Goal: Task Accomplishment & Management: Manage account settings

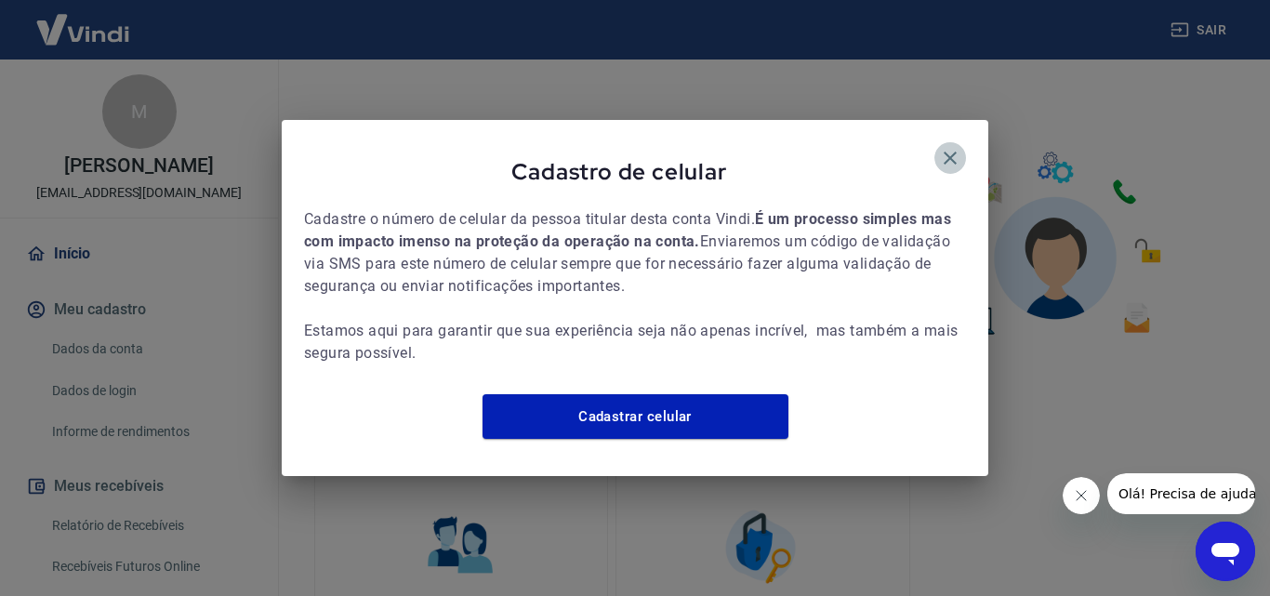
click at [941, 147] on icon "button" at bounding box center [950, 158] width 22 height 22
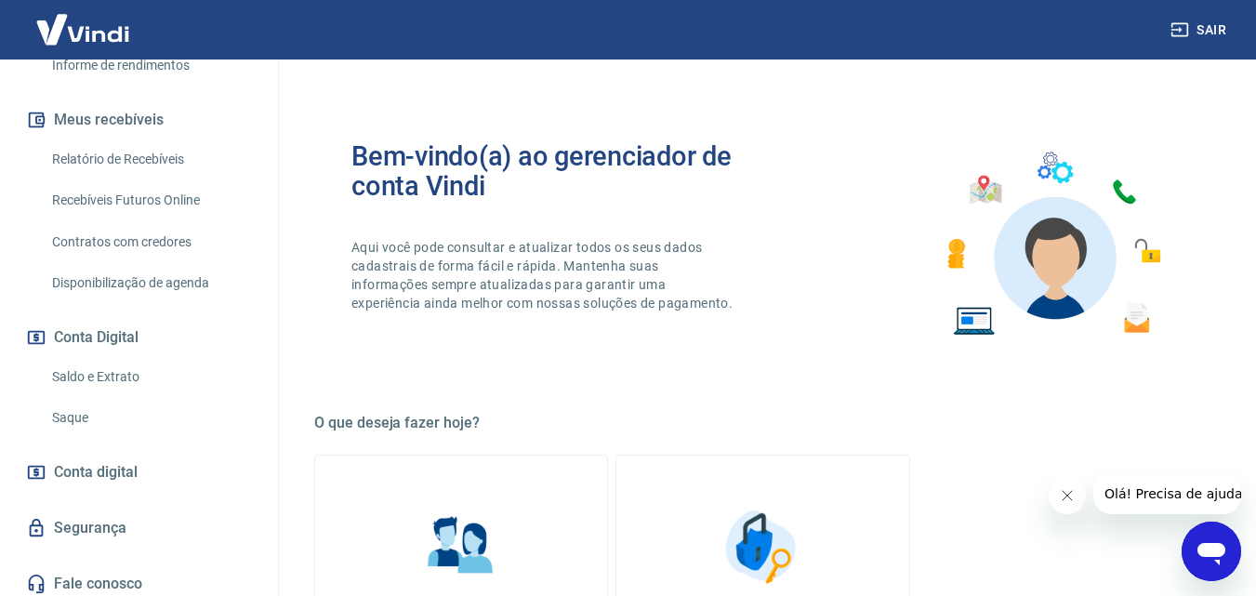
scroll to position [375, 0]
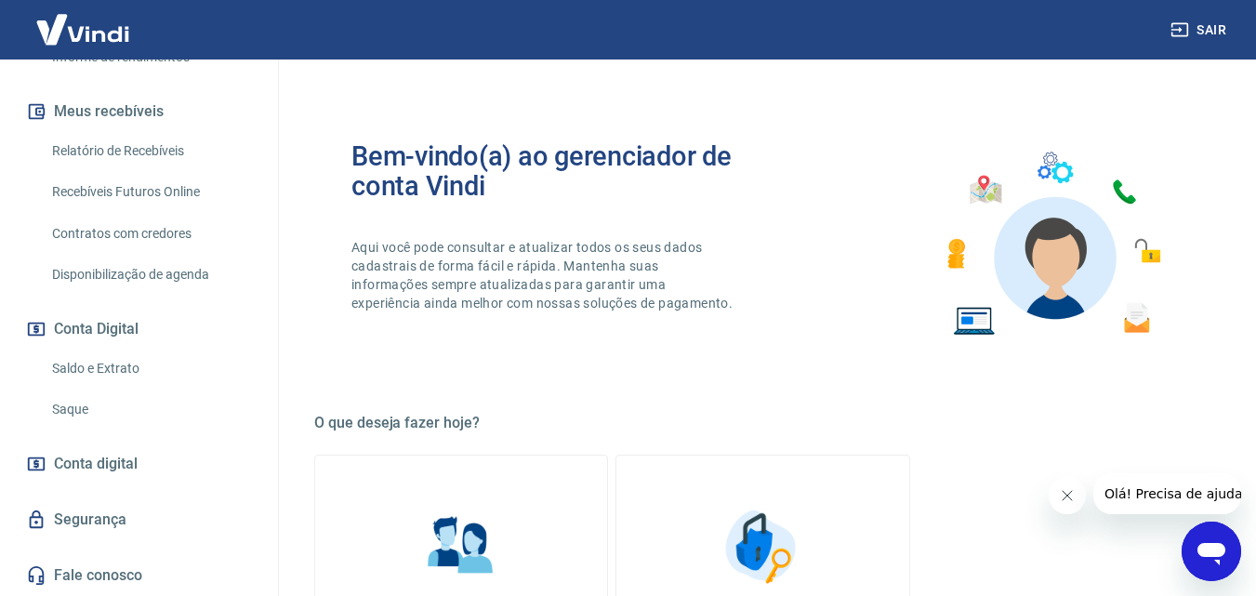
click at [132, 404] on link "Saque" at bounding box center [150, 410] width 211 height 38
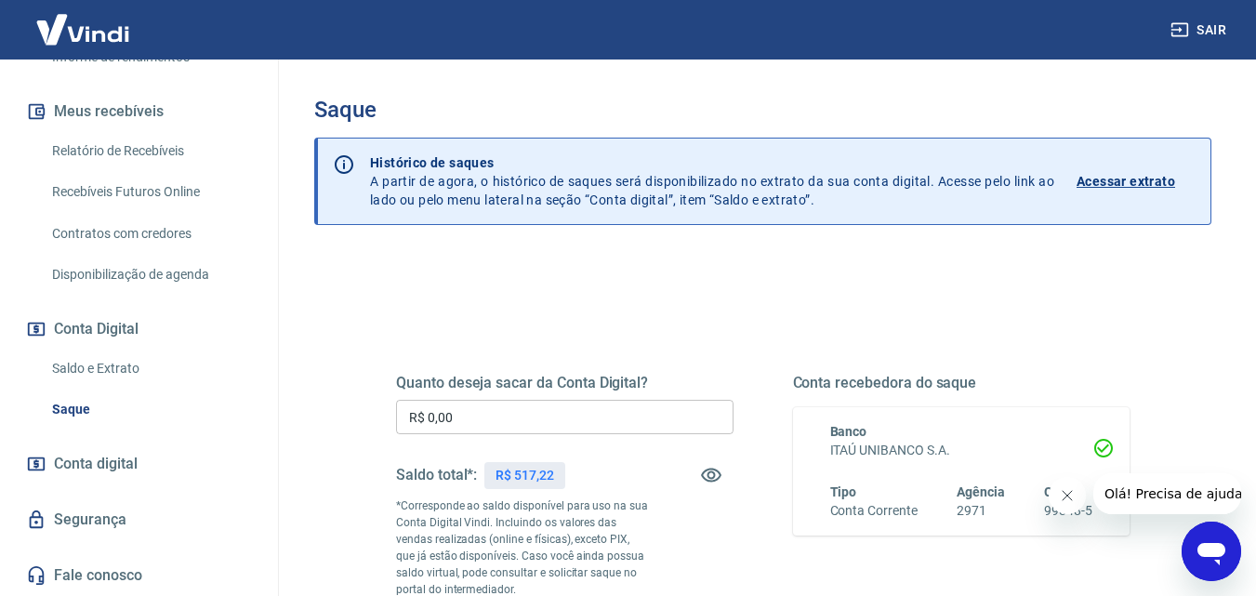
click at [623, 420] on input "R$ 0,00" at bounding box center [565, 417] width 338 height 34
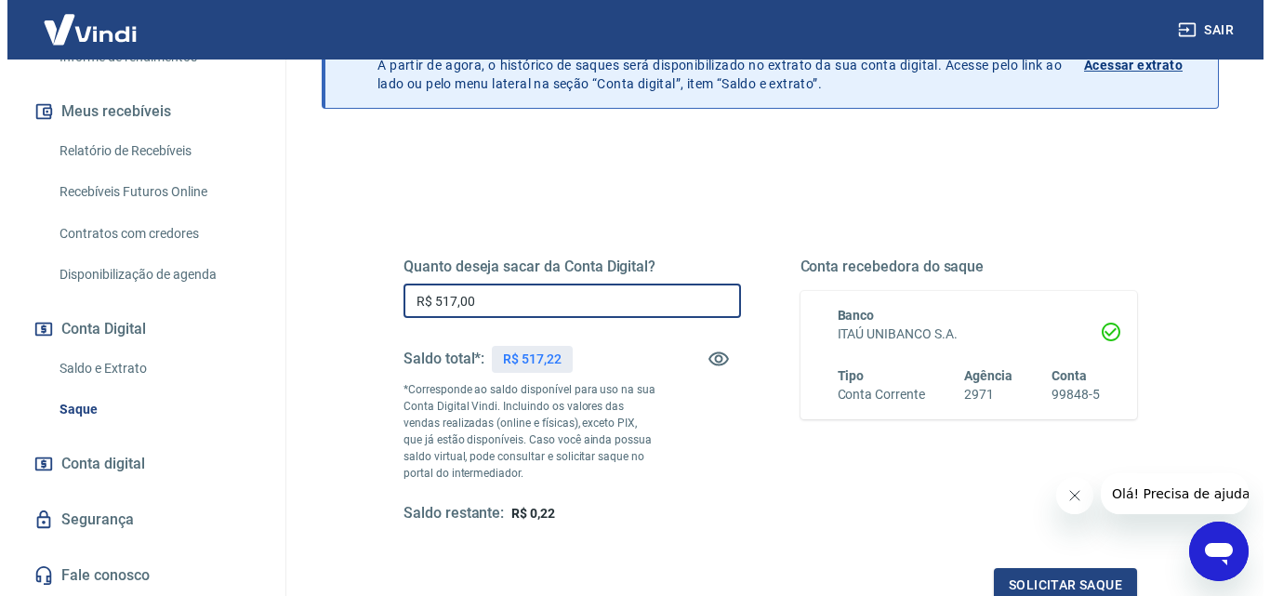
scroll to position [340, 0]
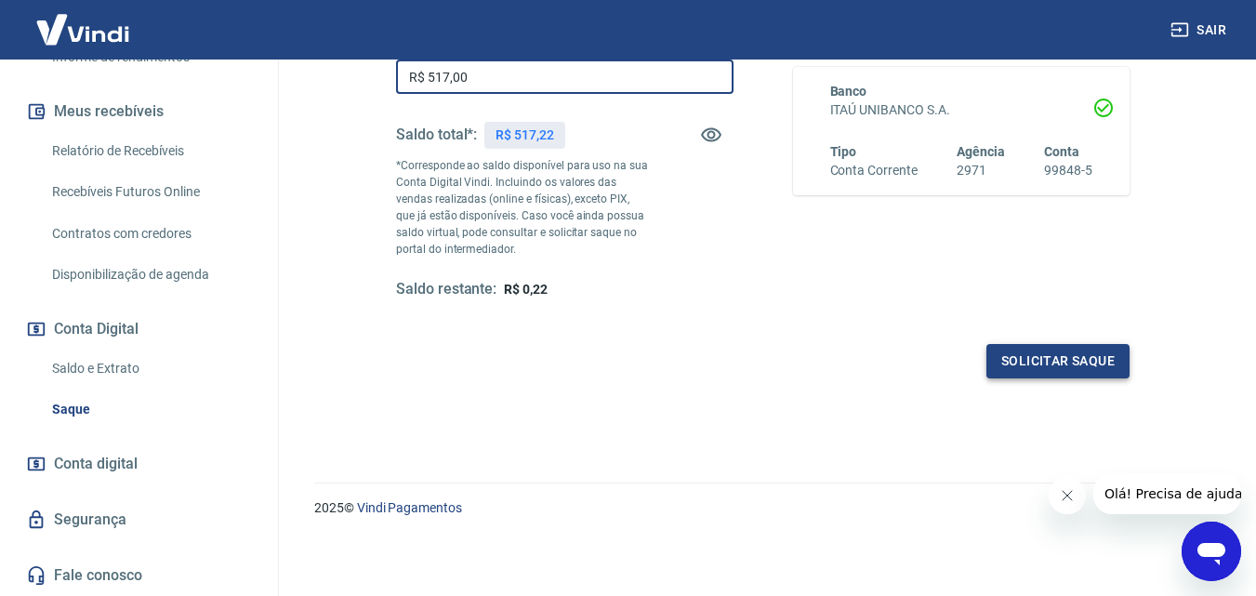
type input "R$ 517,00"
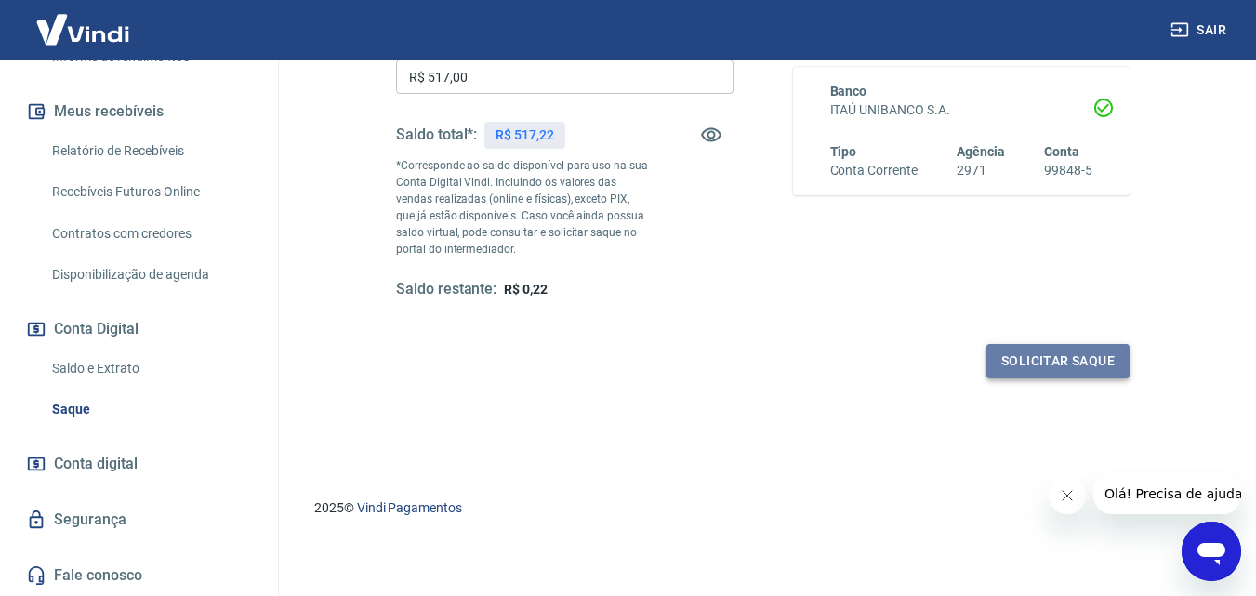
click at [1054, 367] on button "Solicitar saque" at bounding box center [1058, 361] width 143 height 34
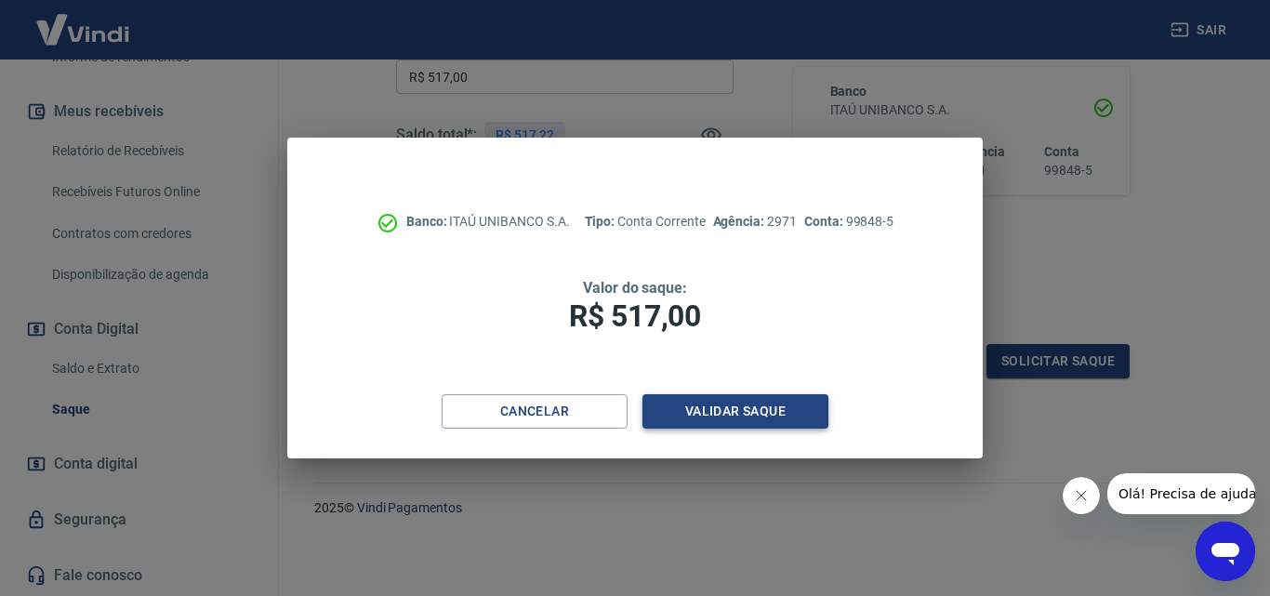
click at [731, 417] on button "Validar saque" at bounding box center [735, 411] width 186 height 34
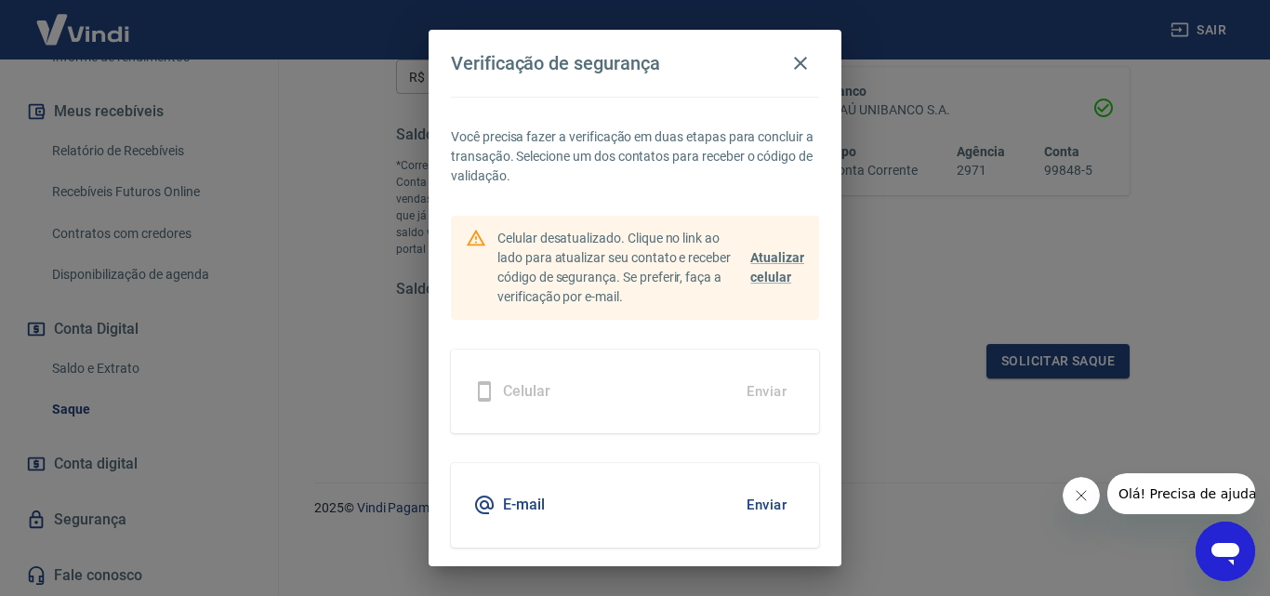
click at [769, 496] on button "Enviar" at bounding box center [766, 504] width 60 height 39
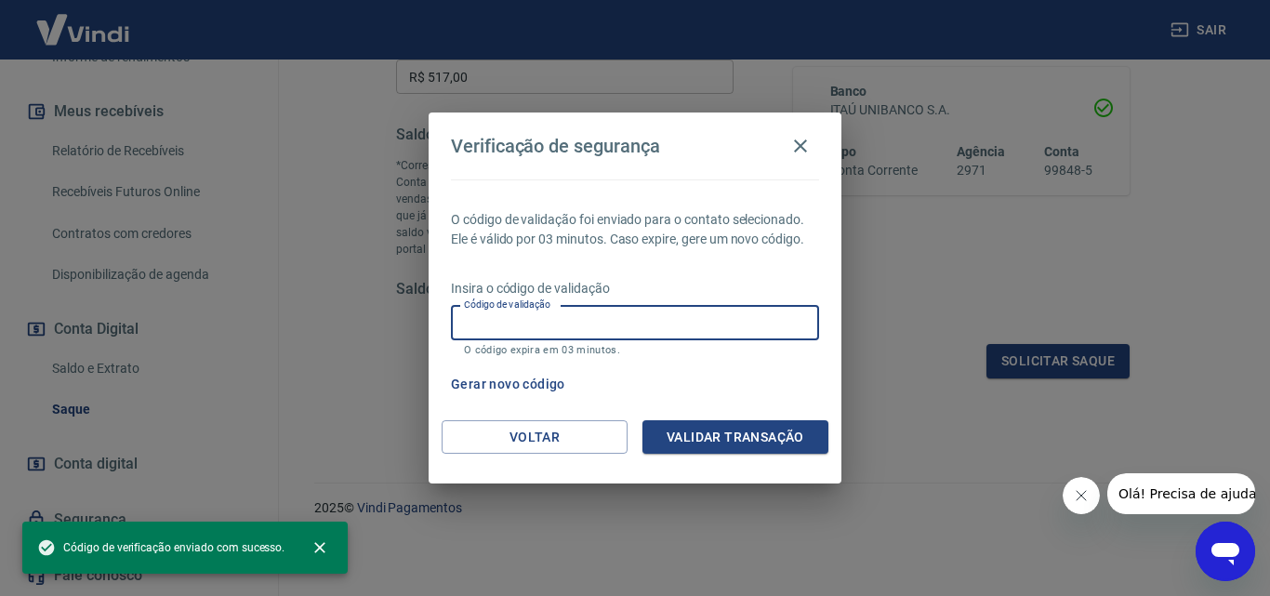
click at [683, 322] on input "Código de validação" at bounding box center [635, 323] width 368 height 34
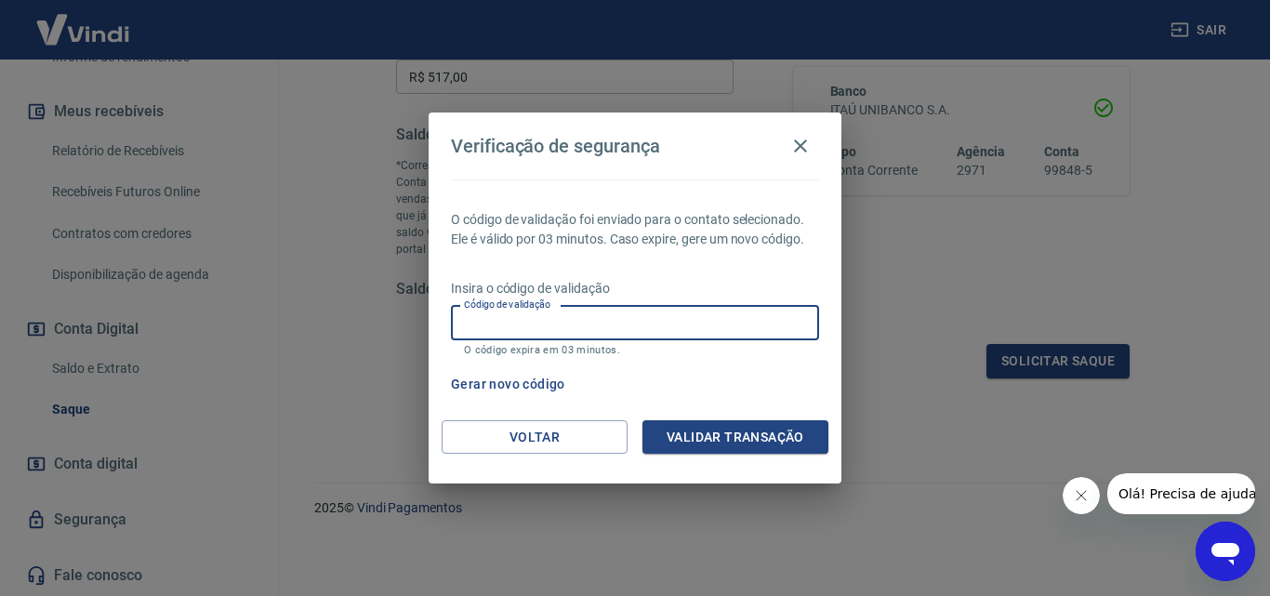
click at [620, 311] on input "Código de validação" at bounding box center [635, 323] width 368 height 34
type input "103710"
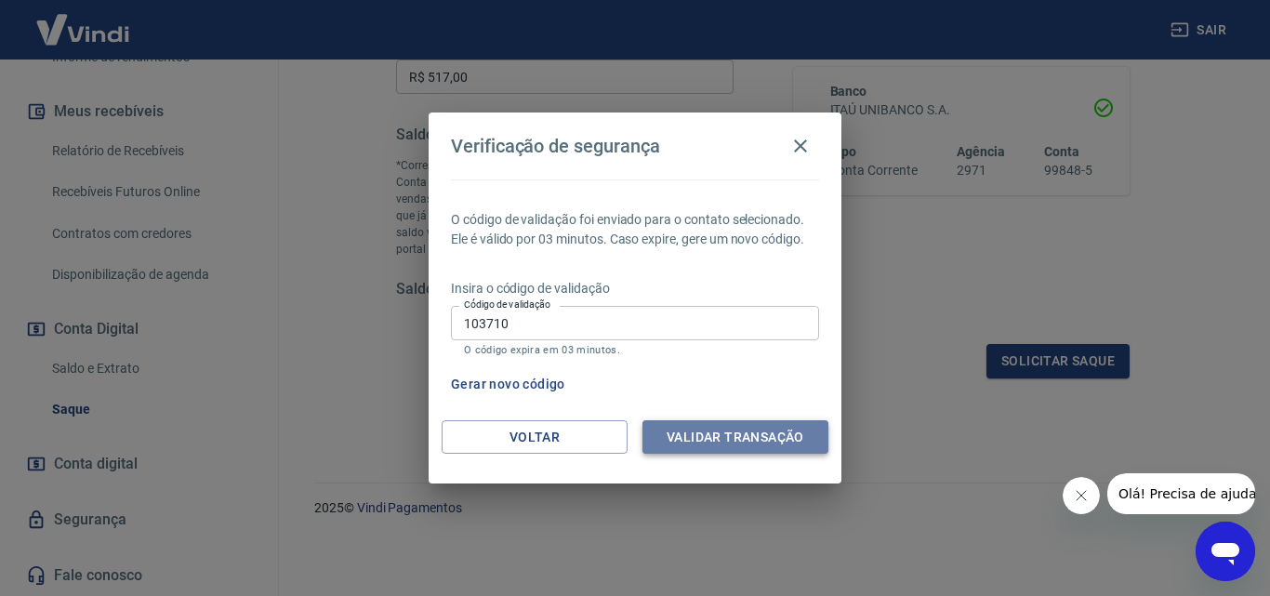
click at [757, 446] on button "Validar transação" at bounding box center [735, 437] width 186 height 34
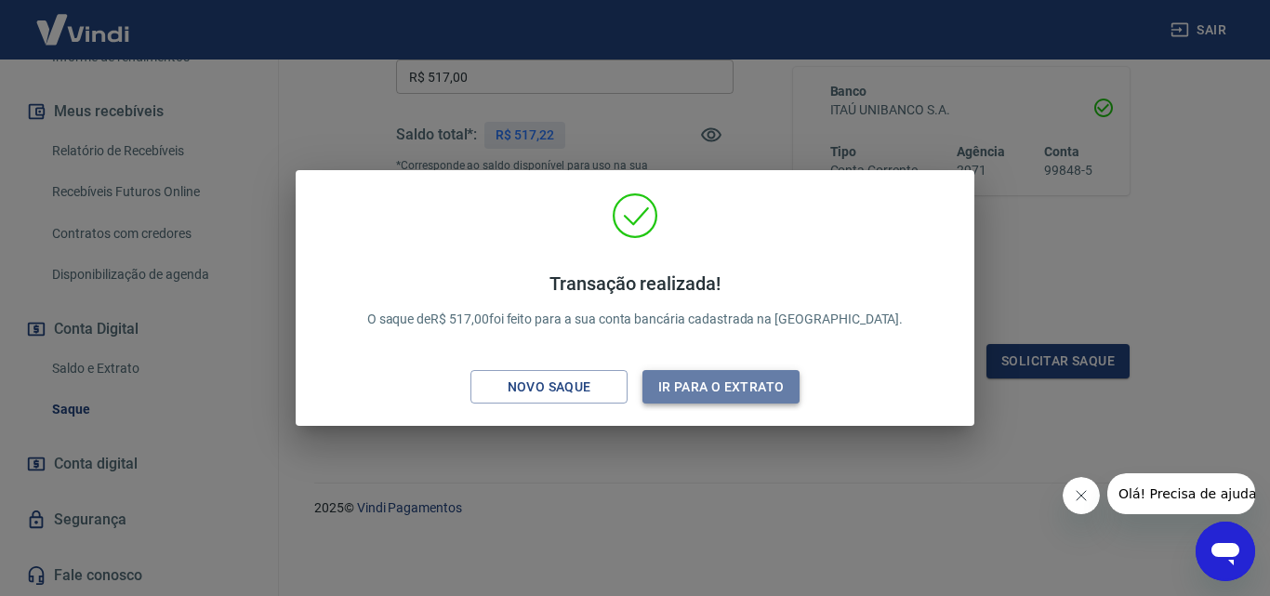
click at [718, 377] on button "Ir para o extrato" at bounding box center [720, 387] width 157 height 34
